Goal: Task Accomplishment & Management: Use online tool/utility

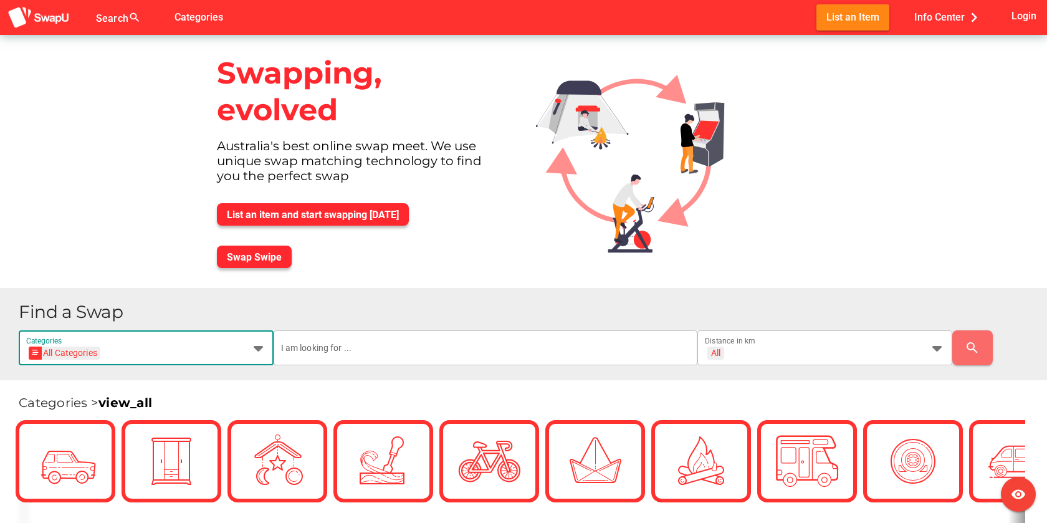
click at [258, 348] on icon at bounding box center [258, 347] width 15 height 15
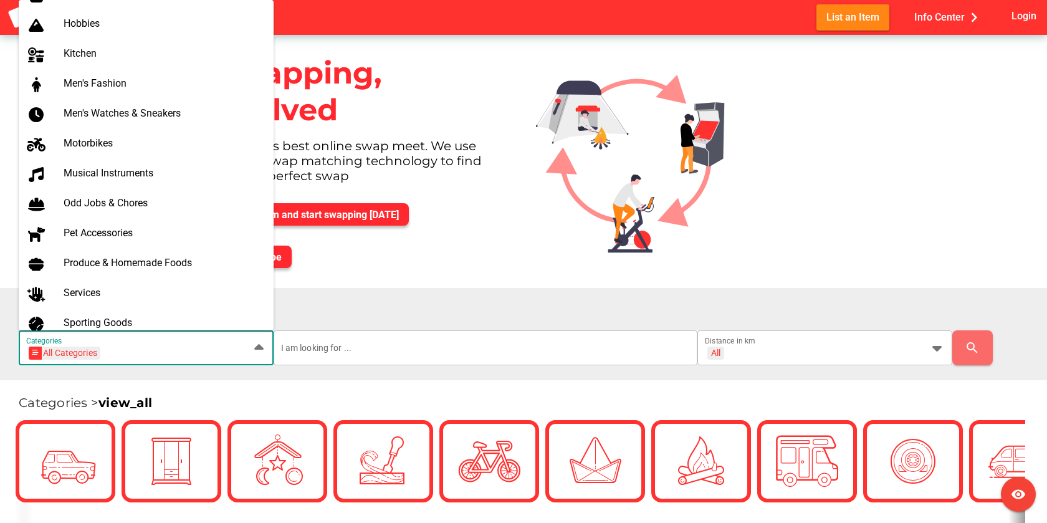
scroll to position [583, 0]
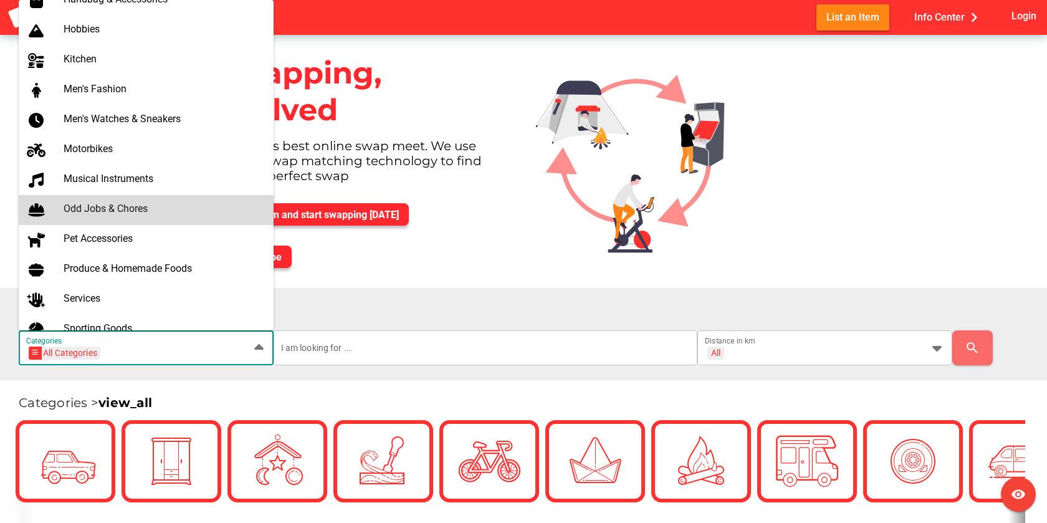
click at [133, 209] on div "Odd Jobs & Chores" at bounding box center [164, 209] width 200 height 12
type input "Odd Jobs & Chores"
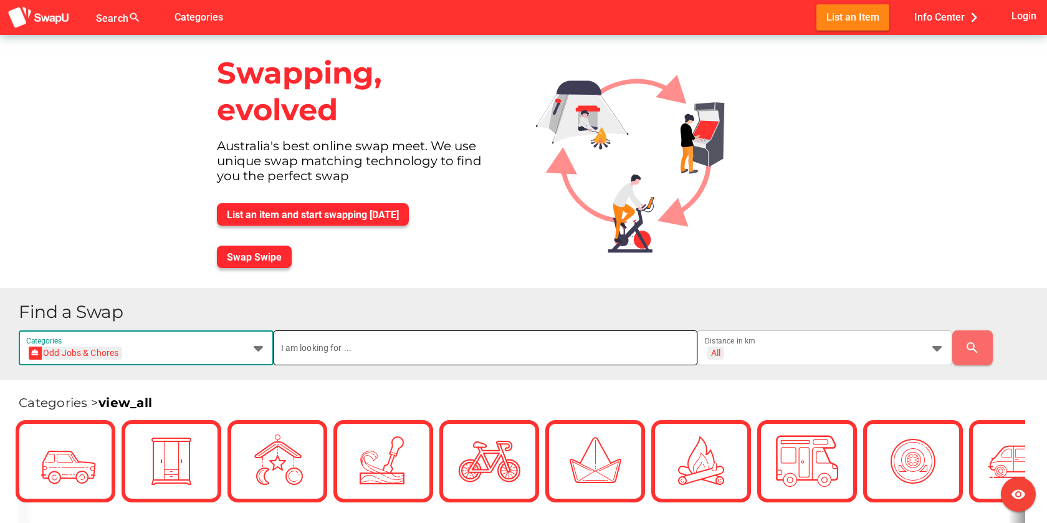
scroll to position [0, 0]
click at [325, 354] on input "text" at bounding box center [485, 347] width 409 height 35
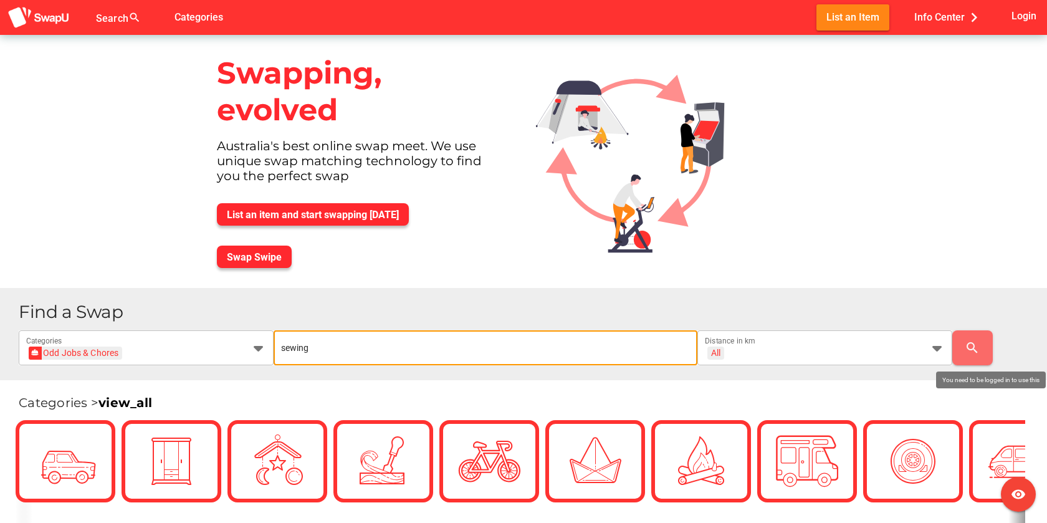
type input "sewing"
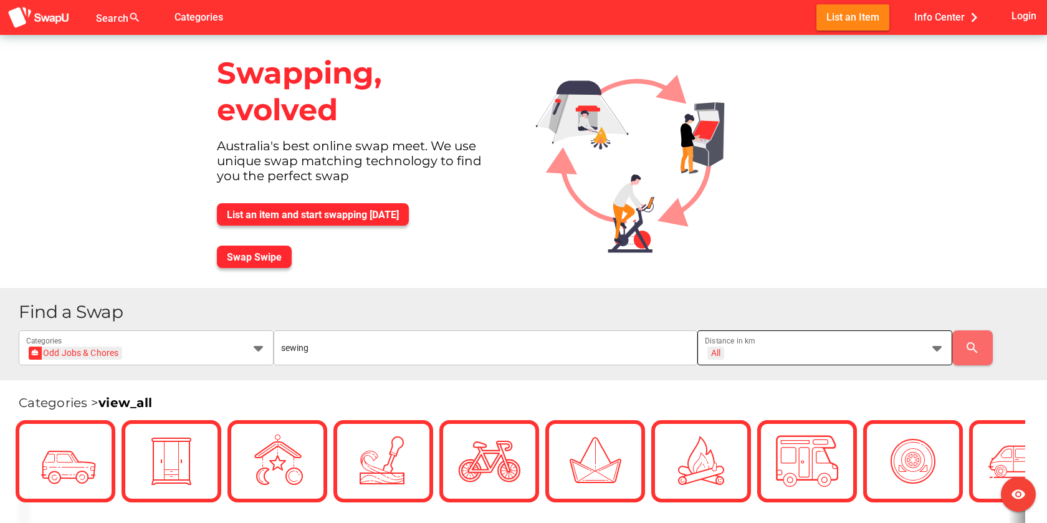
click at [934, 350] on icon at bounding box center [937, 347] width 15 height 15
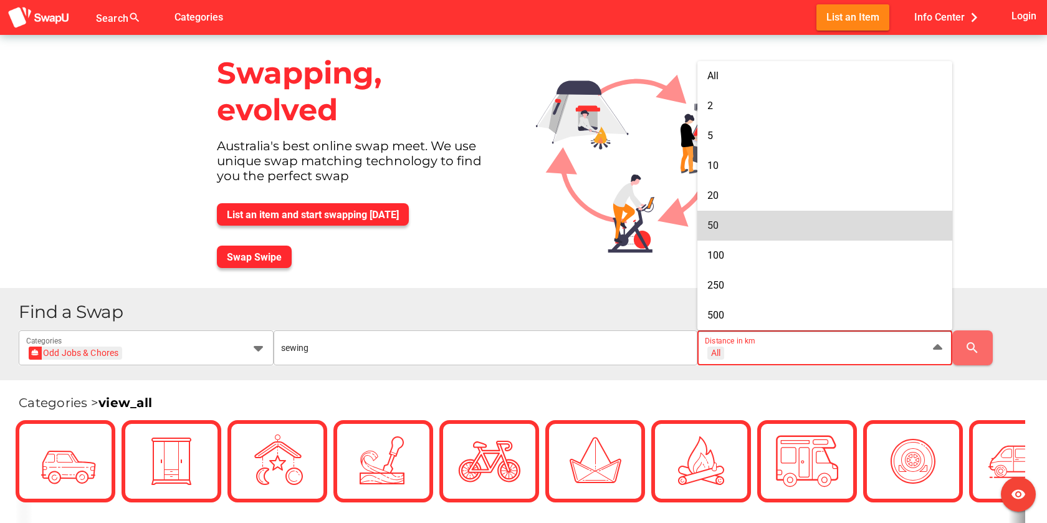
click at [729, 222] on div "50" at bounding box center [824, 225] width 235 height 12
type input "+ 50 km"
